Goal: Transaction & Acquisition: Obtain resource

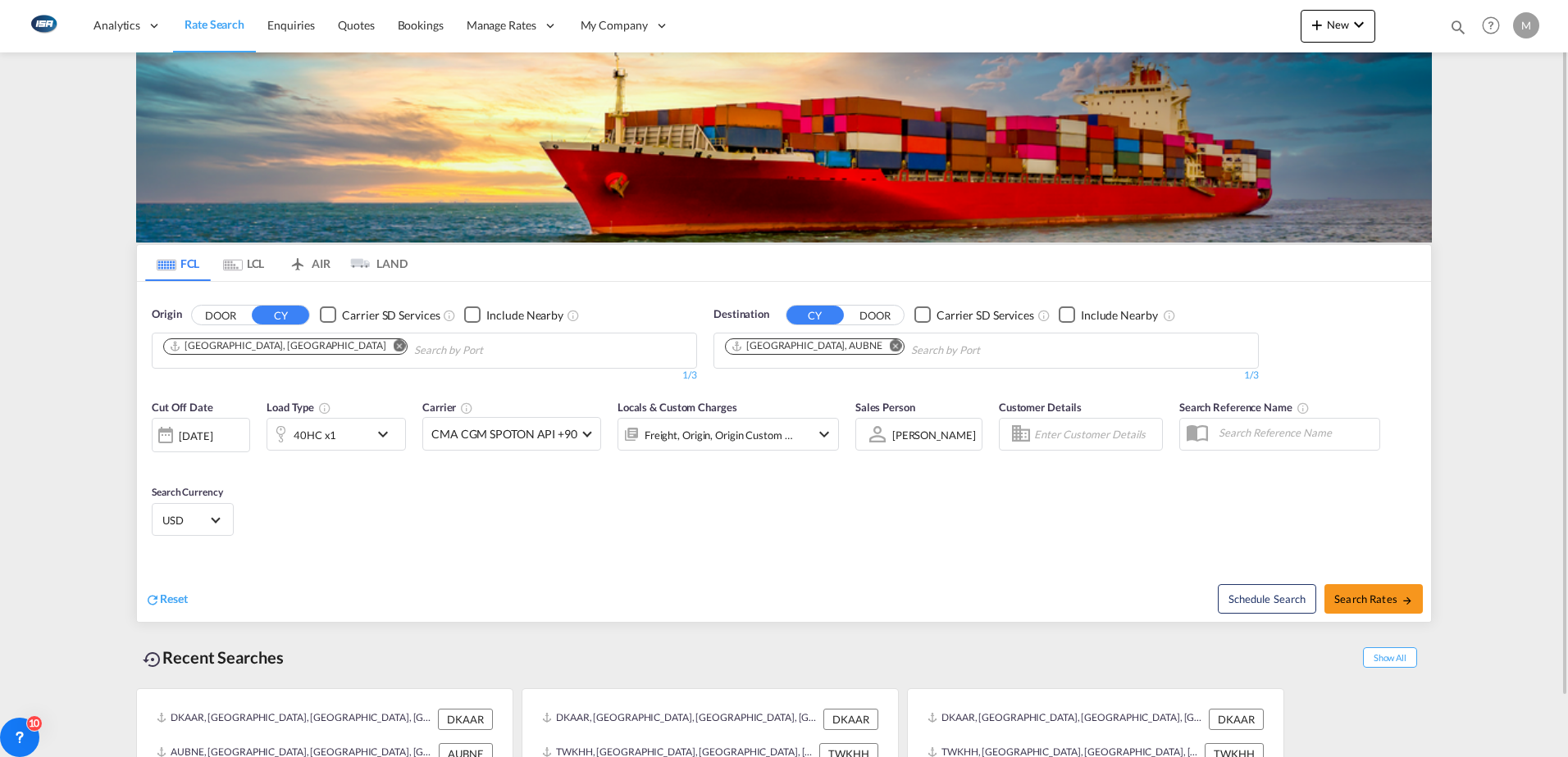
drag, startPoint x: 830, startPoint y: 347, endPoint x: 807, endPoint y: 349, distance: 23.1
click at [890, 347] on md-icon "Remove" at bounding box center [897, 346] width 13 height 13
click at [790, 350] on input "Chips input." at bounding box center [803, 350] width 155 height 26
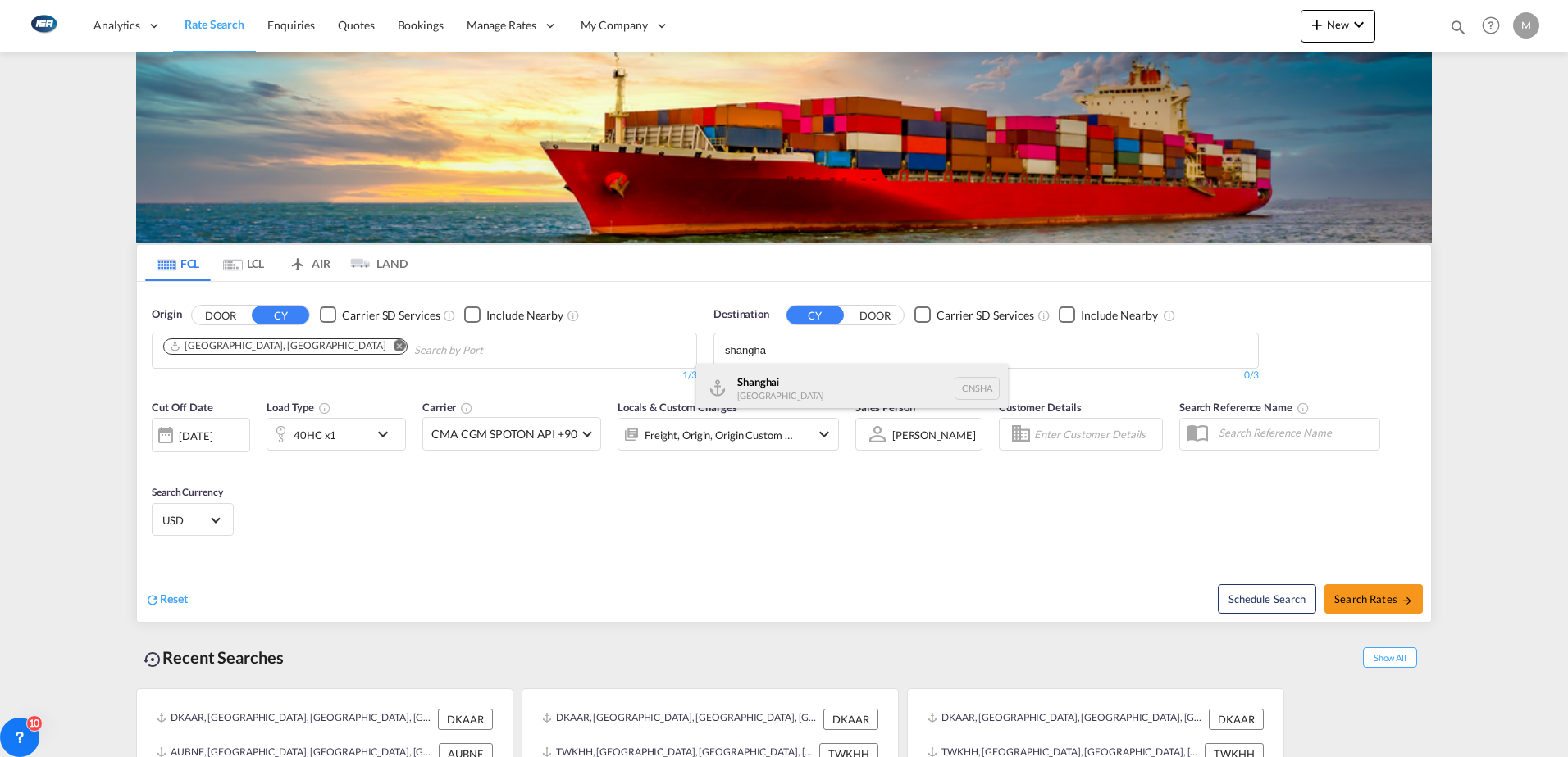
type input "shangha"
click at [775, 377] on div "Shangha i [GEOGRAPHIC_DATA] [GEOGRAPHIC_DATA]" at bounding box center [851, 388] width 312 height 49
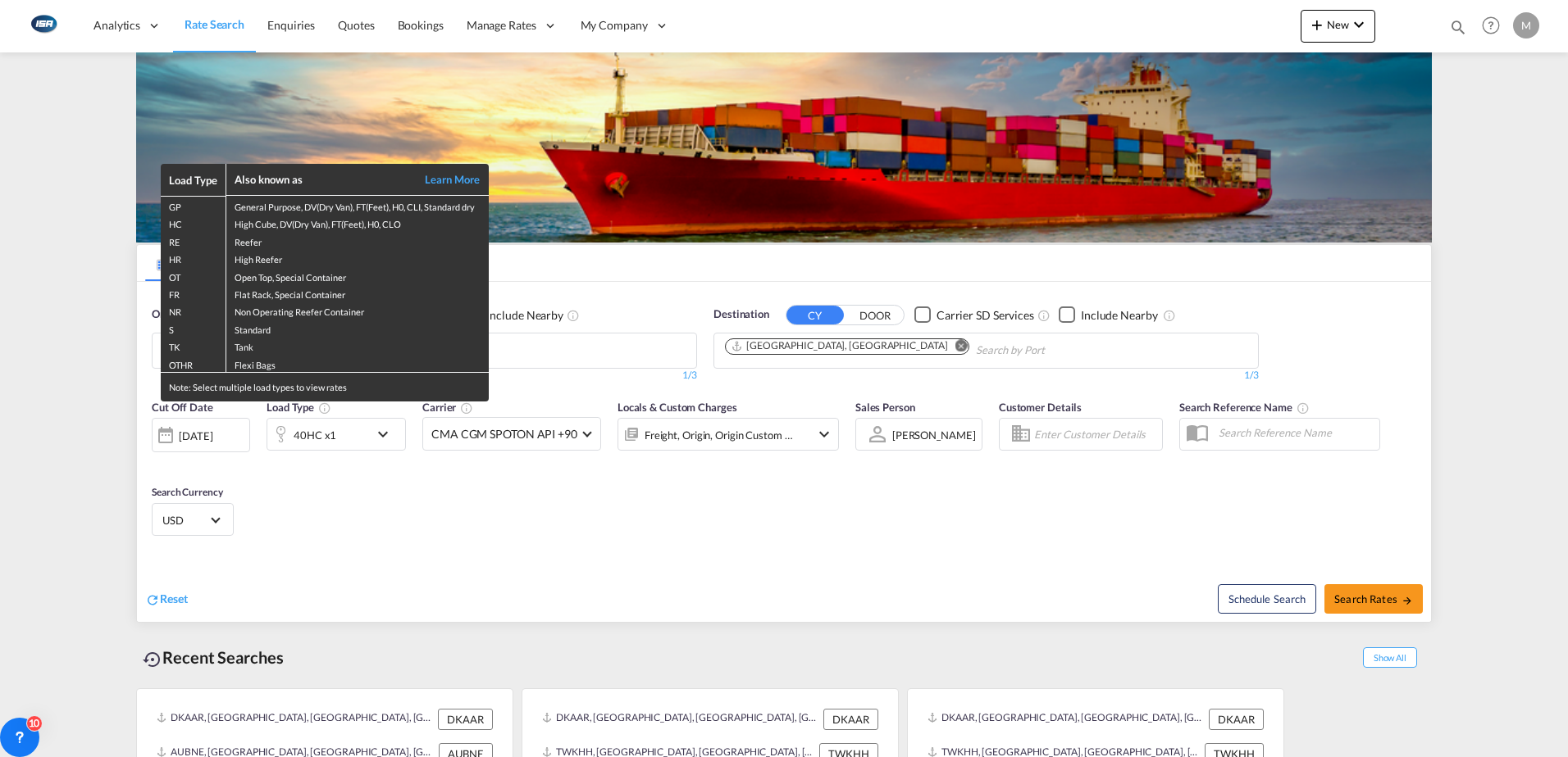
click at [383, 435] on div "Load Type Also known as Learn More GP General Purpose, DV(Dry Van), FT(Feet), H…" at bounding box center [784, 378] width 1568 height 757
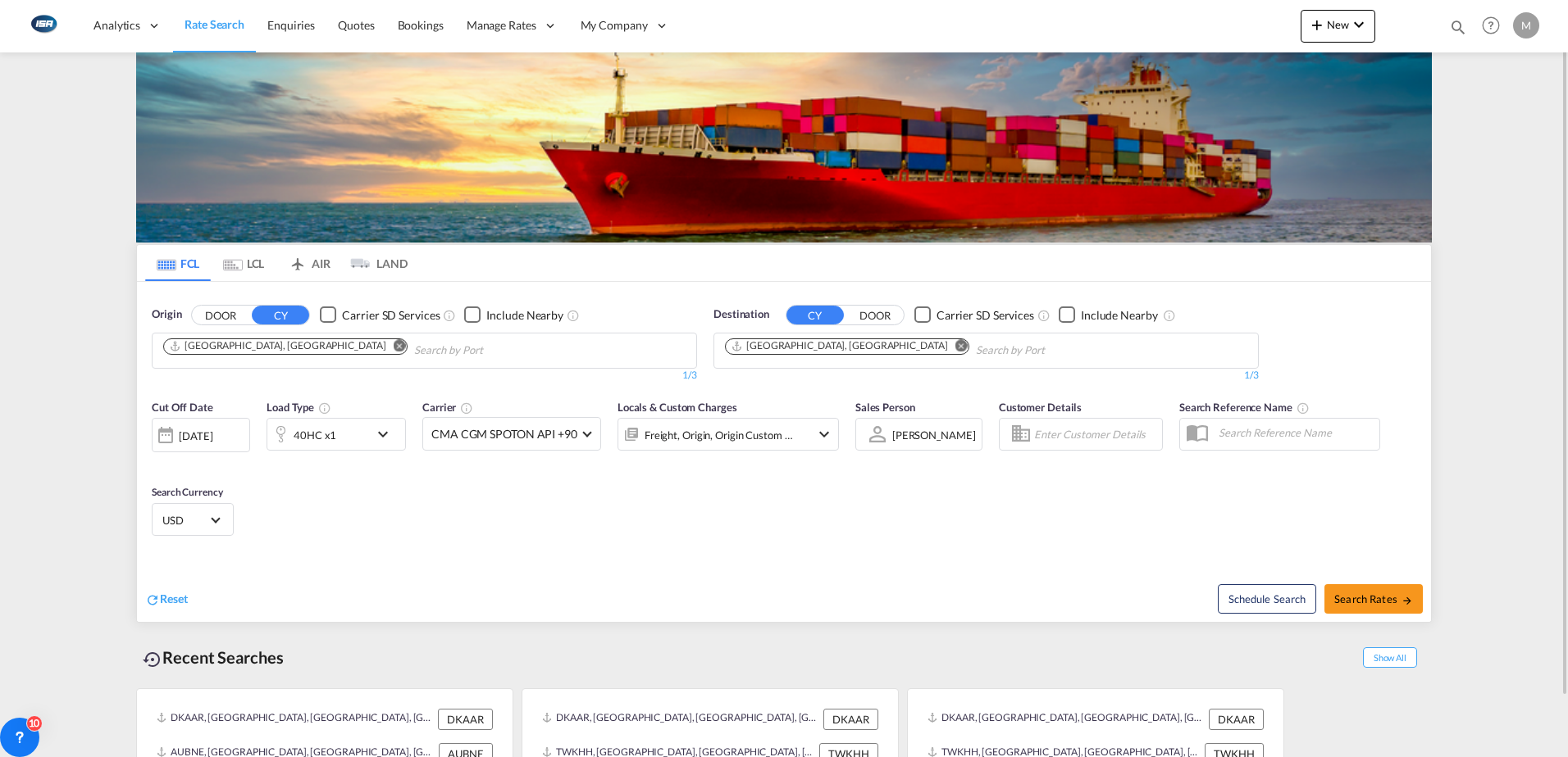
click at [382, 433] on md-icon "icon-chevron-down" at bounding box center [387, 435] width 28 height 20
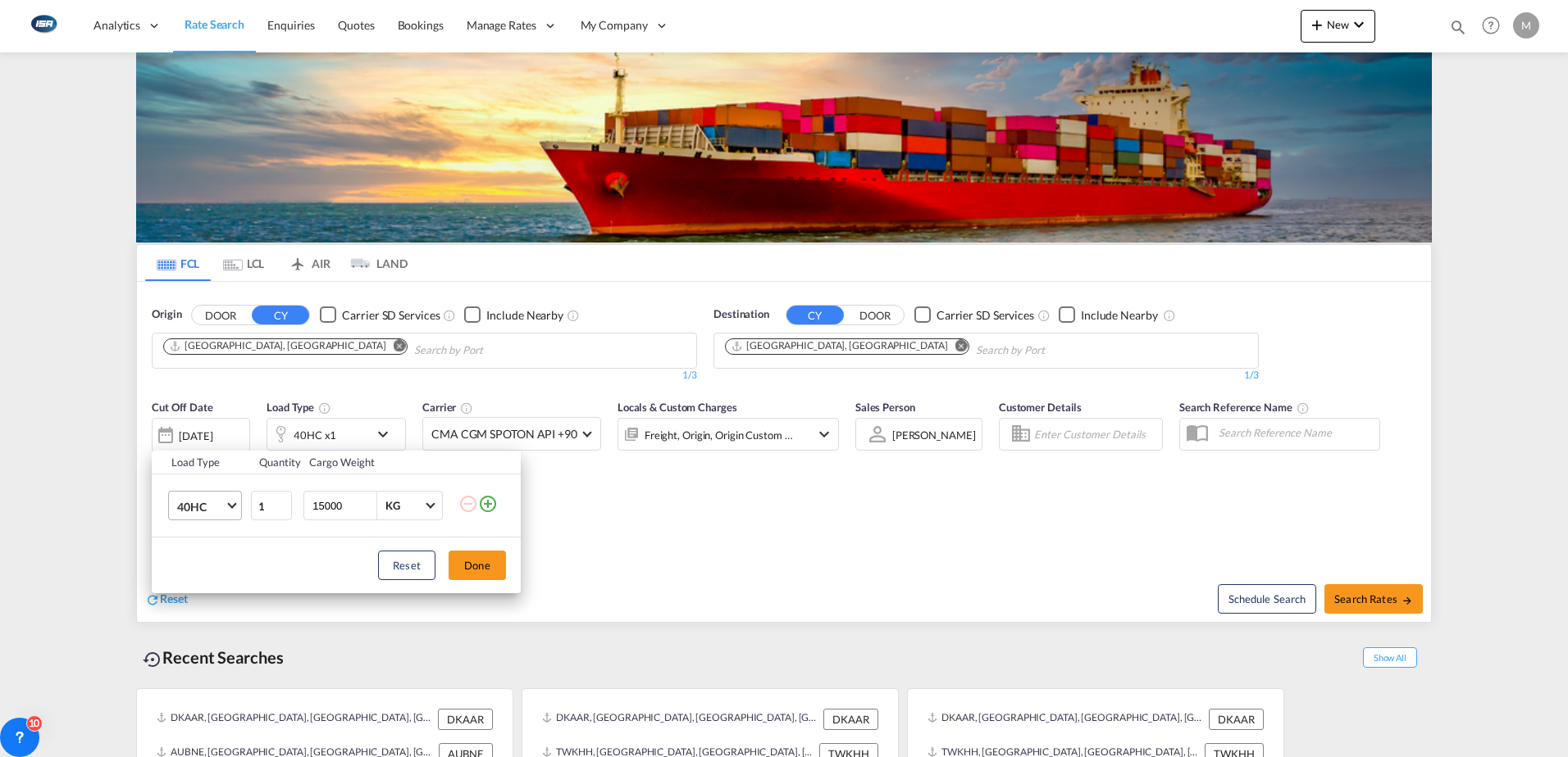
click at [211, 505] on span "40HC" at bounding box center [201, 508] width 48 height 16
click at [202, 428] on div "20GP" at bounding box center [192, 428] width 29 height 16
click at [471, 562] on button "Done" at bounding box center [477, 565] width 58 height 30
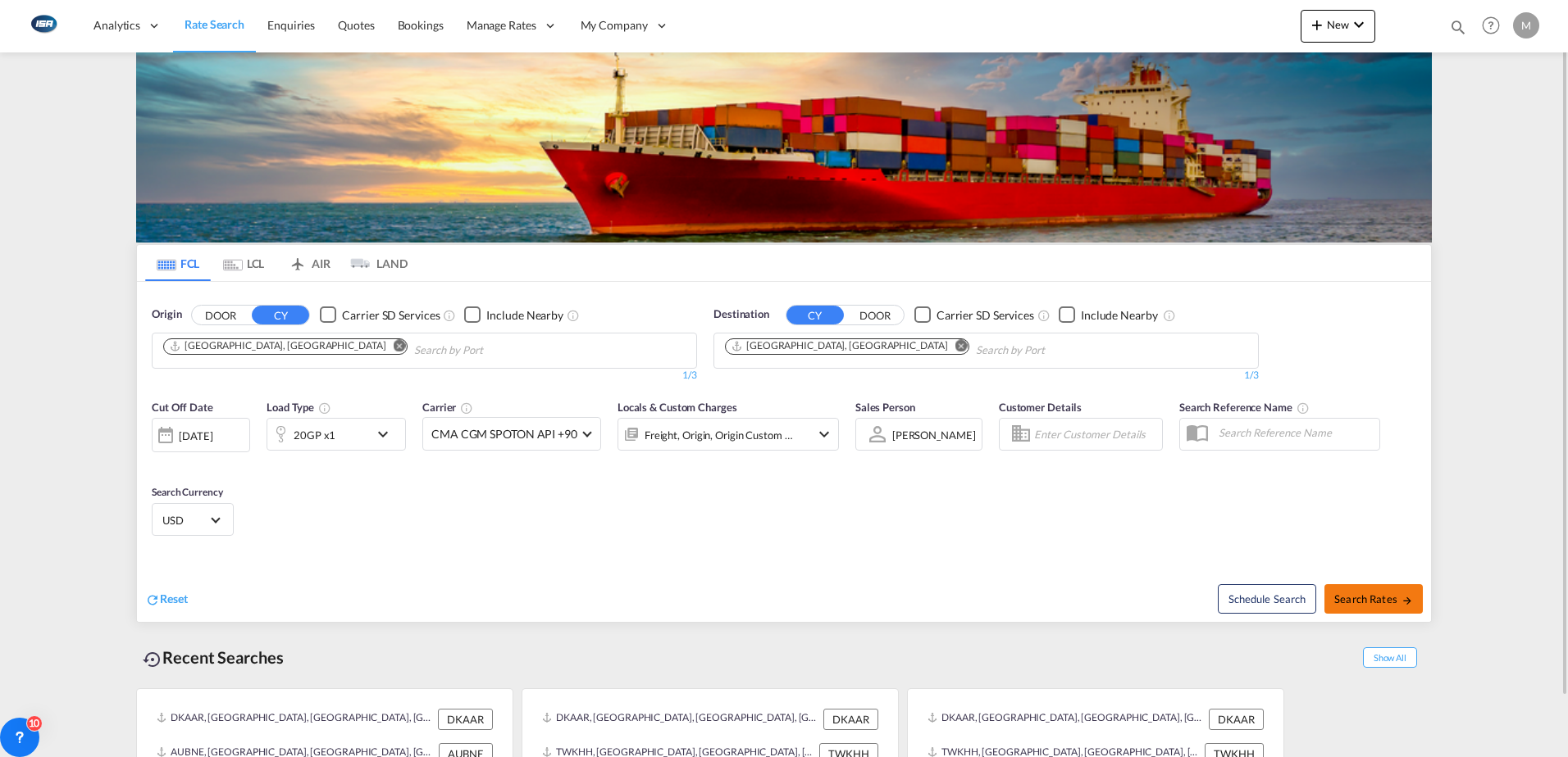
click at [1394, 597] on span "Search Rates" at bounding box center [1373, 599] width 79 height 14
type input "DKAAR to CNSHA / [DATE]"
